Goal: Task Accomplishment & Management: Use online tool/utility

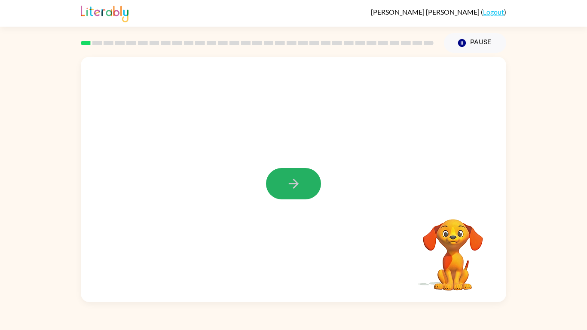
click at [293, 172] on button "button" at bounding box center [293, 183] width 55 height 31
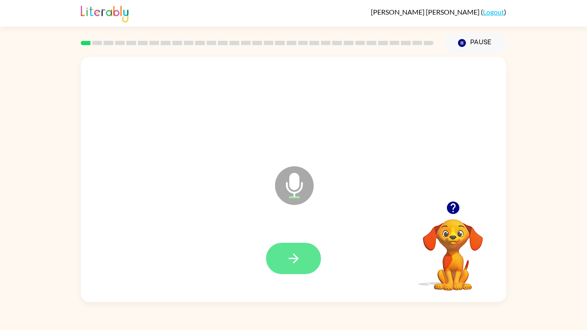
click at [297, 264] on icon "button" at bounding box center [293, 258] width 15 height 15
click at [286, 240] on div at bounding box center [293, 258] width 408 height 70
click at [290, 244] on button "button" at bounding box center [293, 258] width 55 height 31
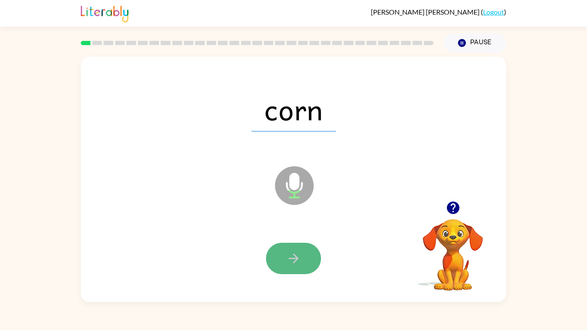
click at [287, 253] on icon "button" at bounding box center [293, 258] width 15 height 15
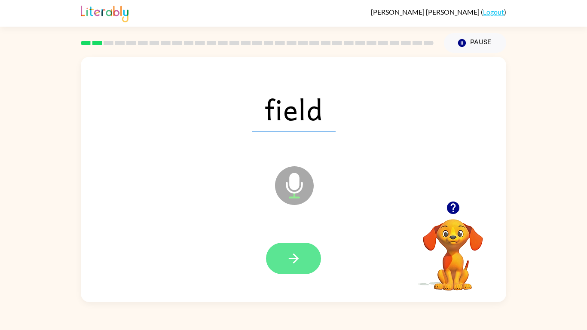
click at [307, 250] on button "button" at bounding box center [293, 258] width 55 height 31
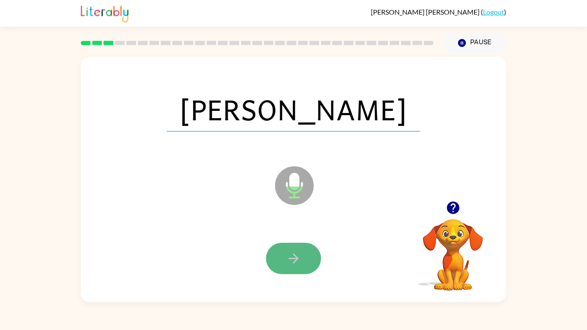
click at [287, 256] on icon "button" at bounding box center [293, 258] width 15 height 15
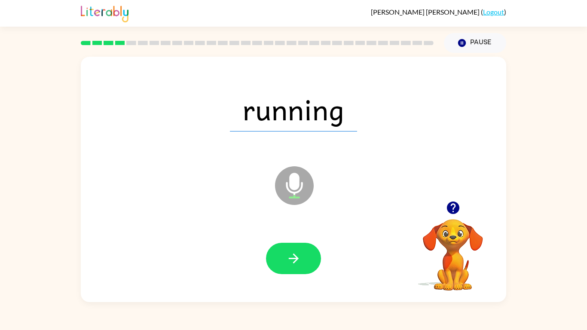
click at [479, 239] on video "Your browser must support playing .mp4 files to use Literably. Please try using…" at bounding box center [453, 249] width 86 height 86
click at [272, 251] on button "button" at bounding box center [293, 258] width 55 height 31
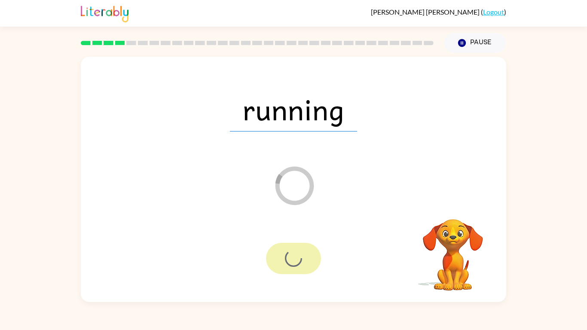
click at [272, 251] on div at bounding box center [293, 258] width 55 height 31
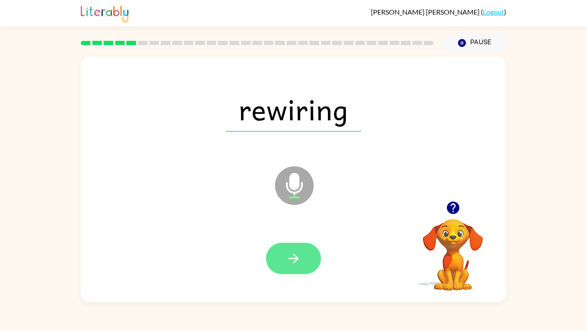
click at [293, 256] on icon "button" at bounding box center [293, 258] width 15 height 15
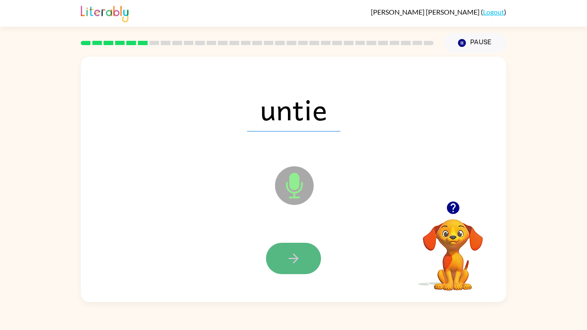
click at [293, 257] on icon "button" at bounding box center [293, 258] width 15 height 15
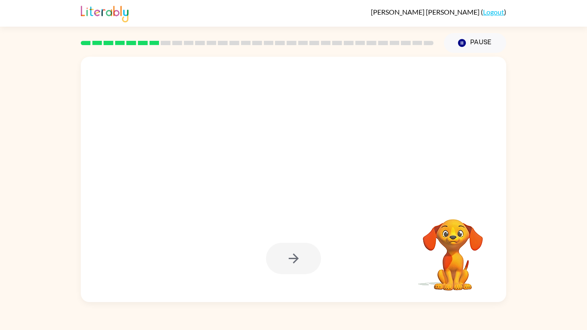
click at [27, 324] on div "[PERSON_NAME] ( Logout ) Pause Pause Your browser must support playing .mp4 fil…" at bounding box center [293, 165] width 587 height 330
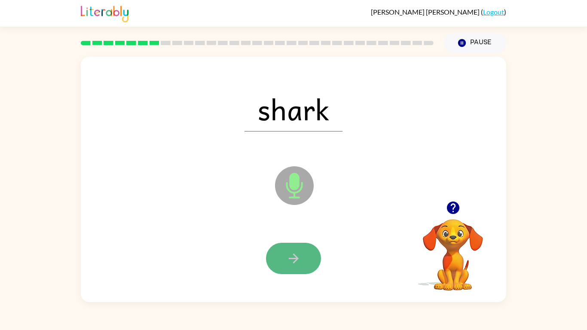
click at [299, 271] on button "button" at bounding box center [293, 258] width 55 height 31
click at [284, 249] on button "button" at bounding box center [293, 258] width 55 height 31
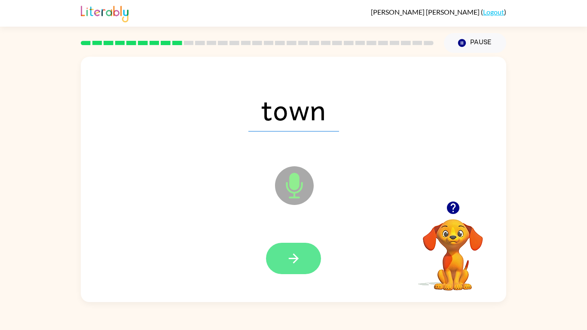
click at [288, 256] on icon "button" at bounding box center [293, 258] width 15 height 15
click at [288, 251] on icon "button" at bounding box center [293, 258] width 15 height 15
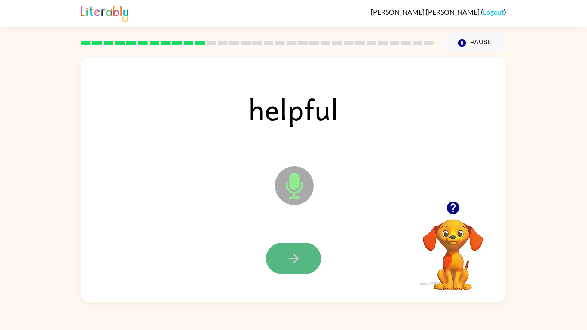
click at [300, 246] on button "button" at bounding box center [293, 258] width 55 height 31
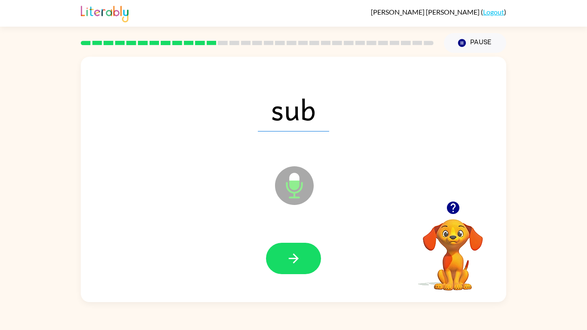
click at [294, 279] on div at bounding box center [293, 258] width 408 height 70
click at [295, 269] on button "button" at bounding box center [293, 258] width 55 height 31
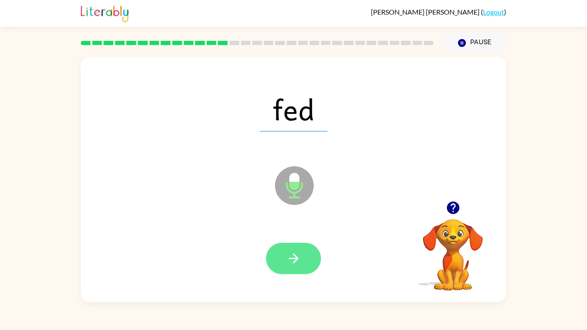
click at [311, 259] on button "button" at bounding box center [293, 258] width 55 height 31
click at [304, 260] on button "button" at bounding box center [293, 258] width 55 height 31
click at [304, 264] on button "button" at bounding box center [293, 258] width 55 height 31
click at [297, 260] on icon "button" at bounding box center [293, 258] width 15 height 15
click at [300, 265] on icon "button" at bounding box center [293, 258] width 15 height 15
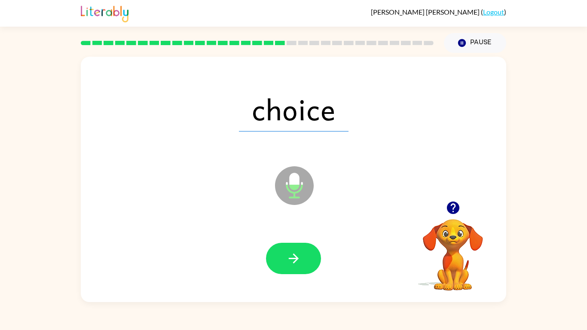
click at [311, 273] on div at bounding box center [293, 258] width 55 height 31
click at [303, 258] on button "button" at bounding box center [293, 258] width 55 height 31
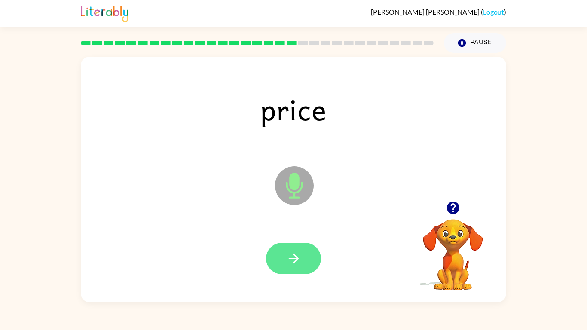
click at [302, 253] on button "button" at bounding box center [293, 258] width 55 height 31
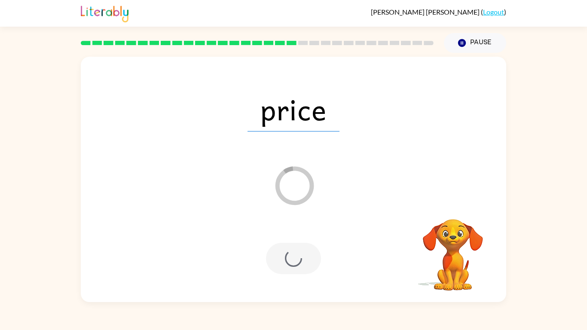
click at [259, 165] on div "Loader Your response is being sent to our graders" at bounding box center [272, 164] width 367 height 31
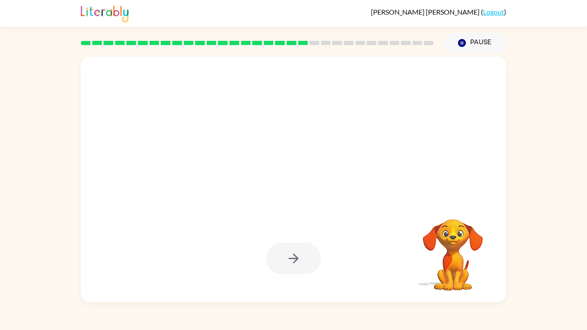
click at [422, 207] on video "Your browser must support playing .mp4 files to use Literably. Please try using…" at bounding box center [453, 249] width 86 height 86
click at [415, 34] on div at bounding box center [257, 43] width 363 height 30
click at [475, 47] on button "Pause Pause" at bounding box center [475, 43] width 62 height 20
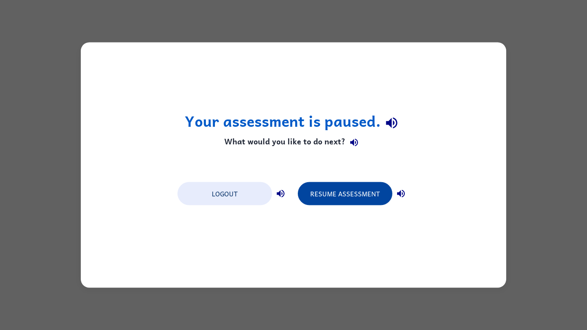
click at [339, 190] on button "Resume Assessment" at bounding box center [345, 193] width 95 height 23
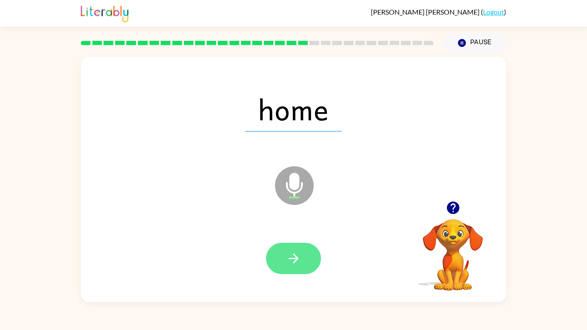
click at [301, 243] on button "button" at bounding box center [293, 258] width 55 height 31
click at [301, 261] on button "button" at bounding box center [293, 258] width 55 height 31
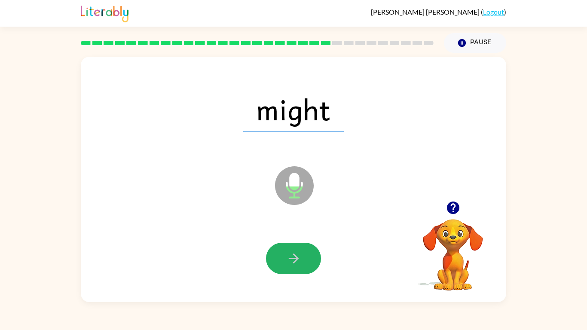
click at [301, 262] on button "button" at bounding box center [293, 258] width 55 height 31
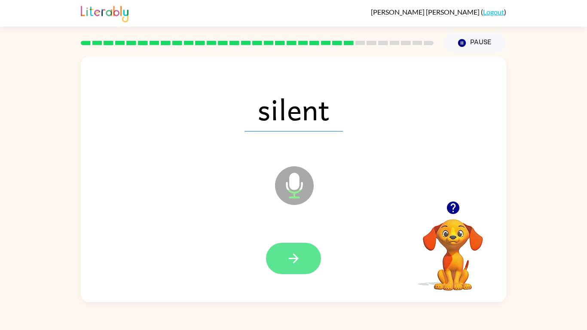
click at [317, 268] on button "button" at bounding box center [293, 258] width 55 height 31
click at [302, 254] on button "button" at bounding box center [293, 258] width 55 height 31
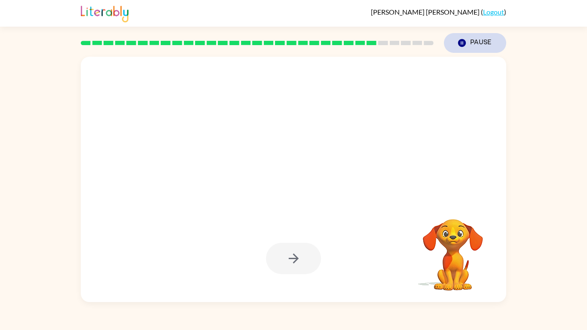
click at [469, 51] on button "Pause Pause" at bounding box center [475, 43] width 62 height 20
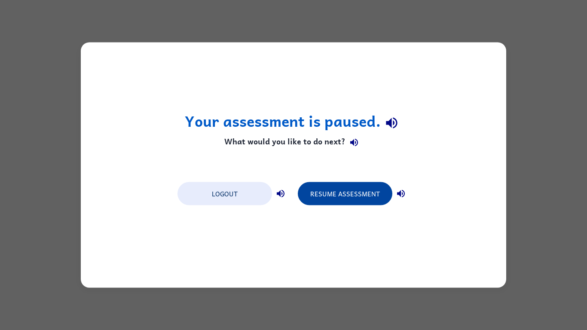
click at [377, 183] on button "Resume Assessment" at bounding box center [345, 193] width 95 height 23
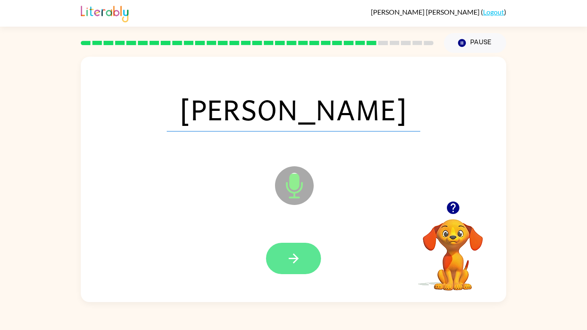
click at [302, 258] on button "button" at bounding box center [293, 258] width 55 height 31
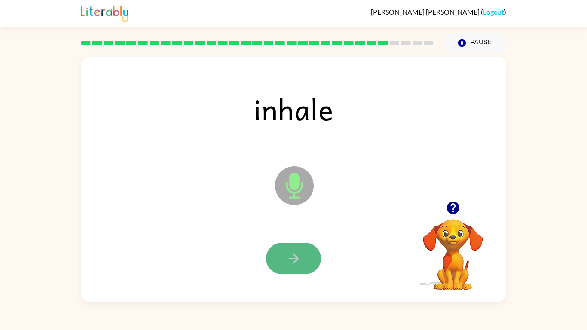
click at [284, 262] on button "button" at bounding box center [293, 258] width 55 height 31
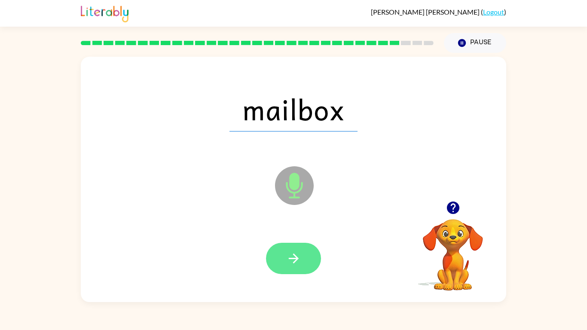
click at [296, 253] on icon "button" at bounding box center [293, 258] width 15 height 15
click at [301, 263] on icon "button" at bounding box center [293, 258] width 15 height 15
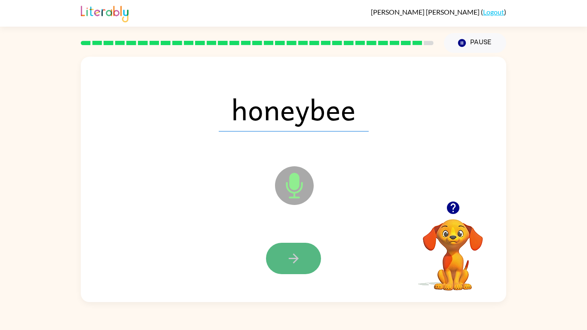
click at [298, 265] on icon "button" at bounding box center [293, 258] width 15 height 15
click at [302, 265] on div at bounding box center [293, 258] width 55 height 31
